Goal: Book appointment/travel/reservation

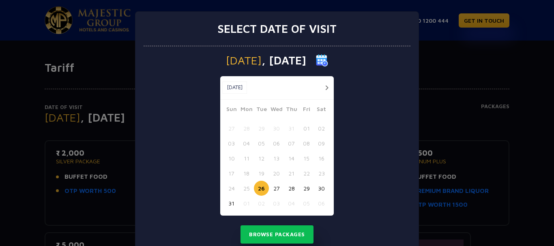
click at [288, 189] on button "28" at bounding box center [291, 188] width 15 height 15
click at [324, 87] on button "button" at bounding box center [327, 88] width 10 height 10
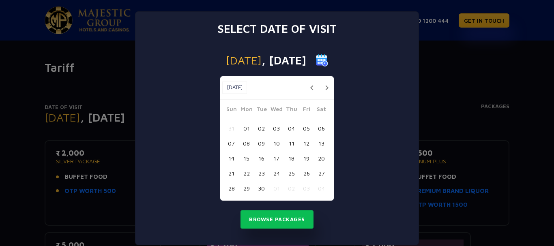
click at [324, 87] on button "button" at bounding box center [327, 88] width 10 height 10
click at [317, 87] on button "button" at bounding box center [312, 88] width 10 height 10
click at [324, 87] on button "button" at bounding box center [327, 88] width 10 height 10
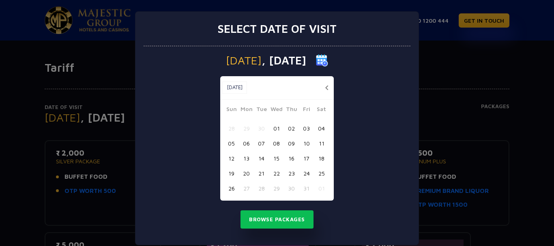
click at [324, 87] on button "button" at bounding box center [327, 88] width 10 height 10
click at [317, 87] on button "button" at bounding box center [312, 88] width 10 height 10
click at [324, 87] on button "button" at bounding box center [327, 88] width 10 height 10
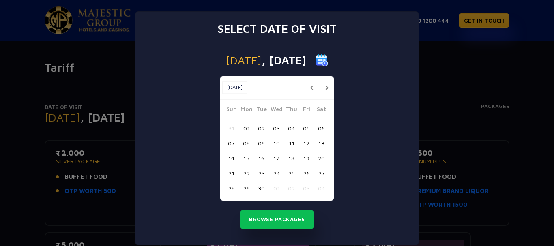
click at [324, 87] on button "button" at bounding box center [327, 88] width 10 height 10
click at [288, 173] on button "23" at bounding box center [291, 173] width 15 height 15
click at [280, 215] on button "Browse Packages" at bounding box center [277, 220] width 73 height 19
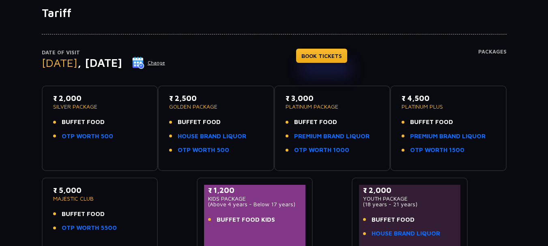
scroll to position [41, 0]
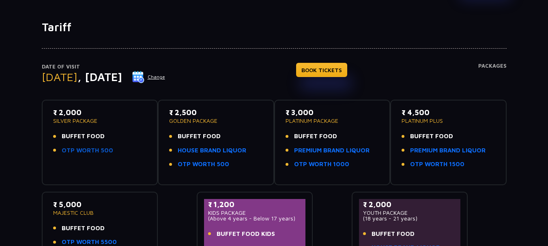
click at [89, 152] on link "OTP WORTH 500" at bounding box center [88, 150] width 52 height 9
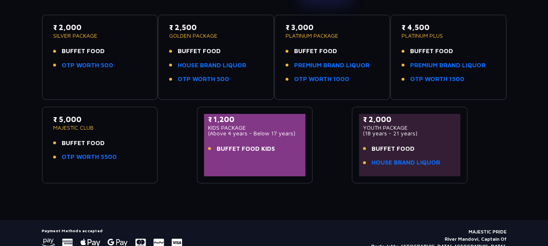
scroll to position [161, 0]
